Goal: Information Seeking & Learning: Find specific fact

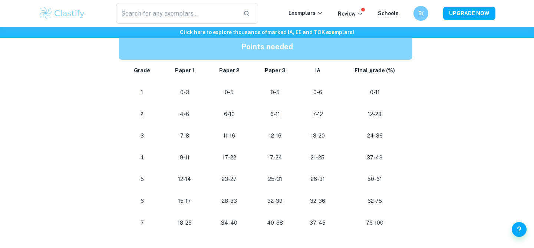
scroll to position [392, 0]
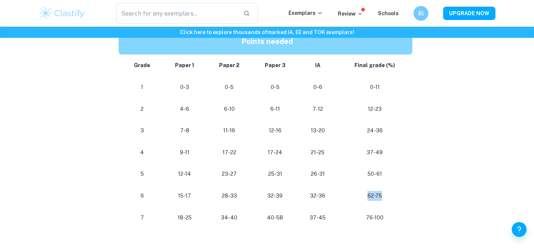
drag, startPoint x: 382, startPoint y: 196, endPoint x: 365, endPoint y: 197, distance: 17.8
click at [365, 197] on p "62-75" at bounding box center [374, 196] width 63 height 10
click at [381, 195] on p "62-75" at bounding box center [374, 196] width 63 height 10
drag, startPoint x: 383, startPoint y: 195, endPoint x: 368, endPoint y: 195, distance: 15.2
click at [368, 195] on p "62-75" at bounding box center [374, 196] width 63 height 10
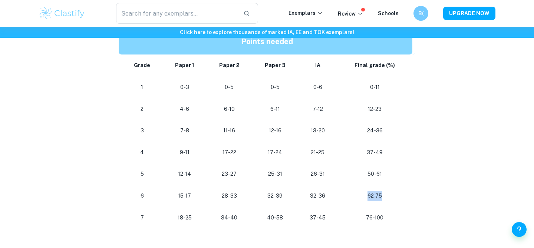
click at [383, 195] on p "62-75" at bounding box center [374, 196] width 63 height 10
drag, startPoint x: 366, startPoint y: 219, endPoint x: 384, endPoint y: 218, distance: 17.9
click at [384, 218] on p "76-100" at bounding box center [374, 218] width 63 height 10
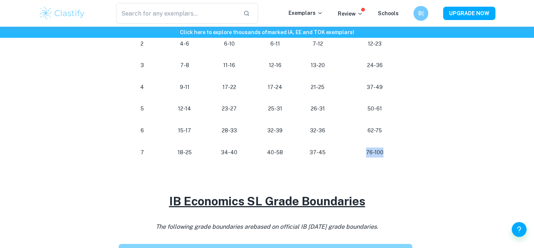
scroll to position [456, 0]
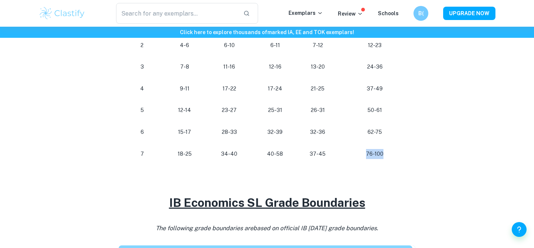
click at [374, 152] on p "76-100" at bounding box center [374, 154] width 63 height 10
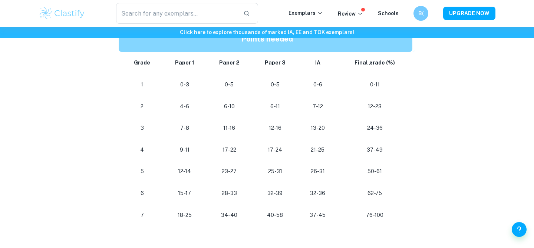
scroll to position [395, 0]
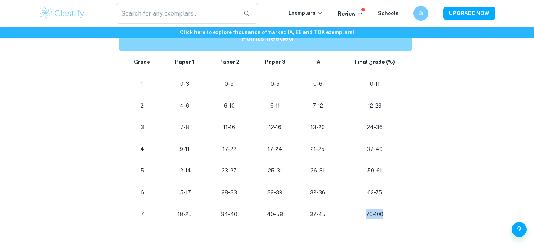
drag, startPoint x: 367, startPoint y: 215, endPoint x: 388, endPoint y: 215, distance: 20.8
click at [388, 215] on p "76-100" at bounding box center [374, 214] width 63 height 10
drag, startPoint x: 367, startPoint y: 192, endPoint x: 389, endPoint y: 198, distance: 22.2
click at [389, 198] on td "62-75" at bounding box center [376, 193] width 78 height 22
click at [369, 190] on p "62-75" at bounding box center [374, 193] width 63 height 10
